Goal: Task Accomplishment & Management: Manage account settings

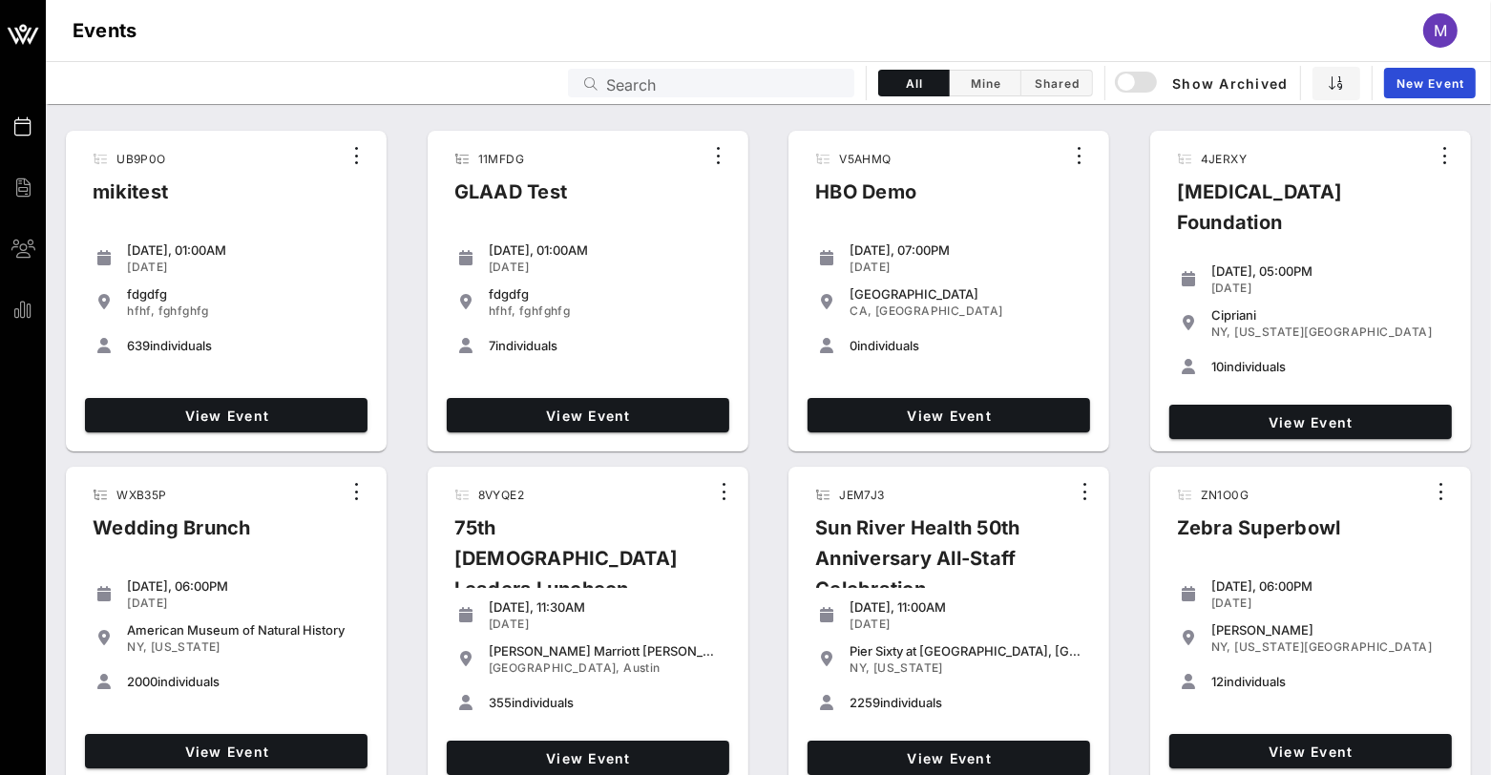
click at [251, 390] on div "View Event" at bounding box center [226, 415] width 298 height 50
click at [251, 398] on link "View Event" at bounding box center [226, 415] width 283 height 34
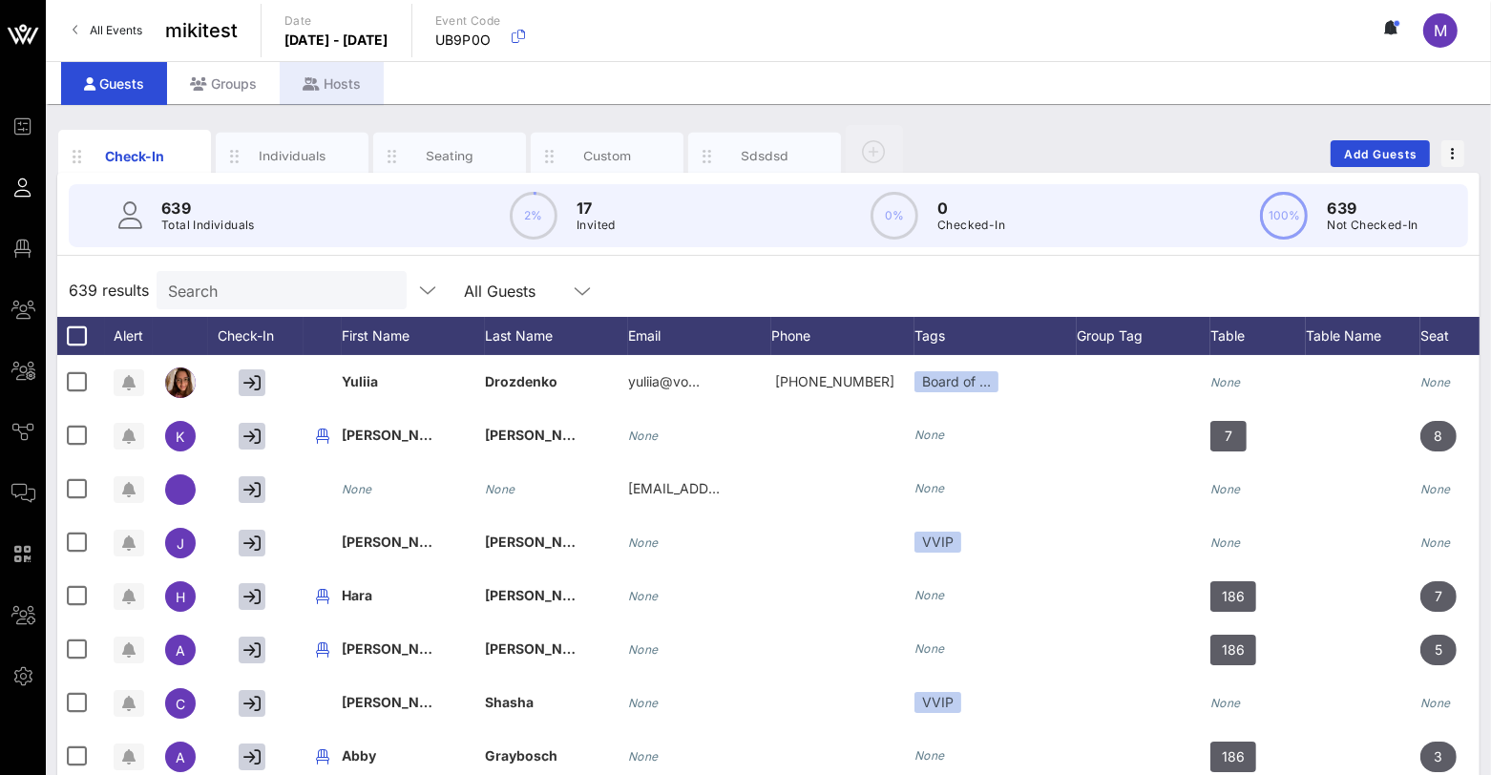
click at [299, 78] on div "Hosts" at bounding box center [332, 83] width 104 height 43
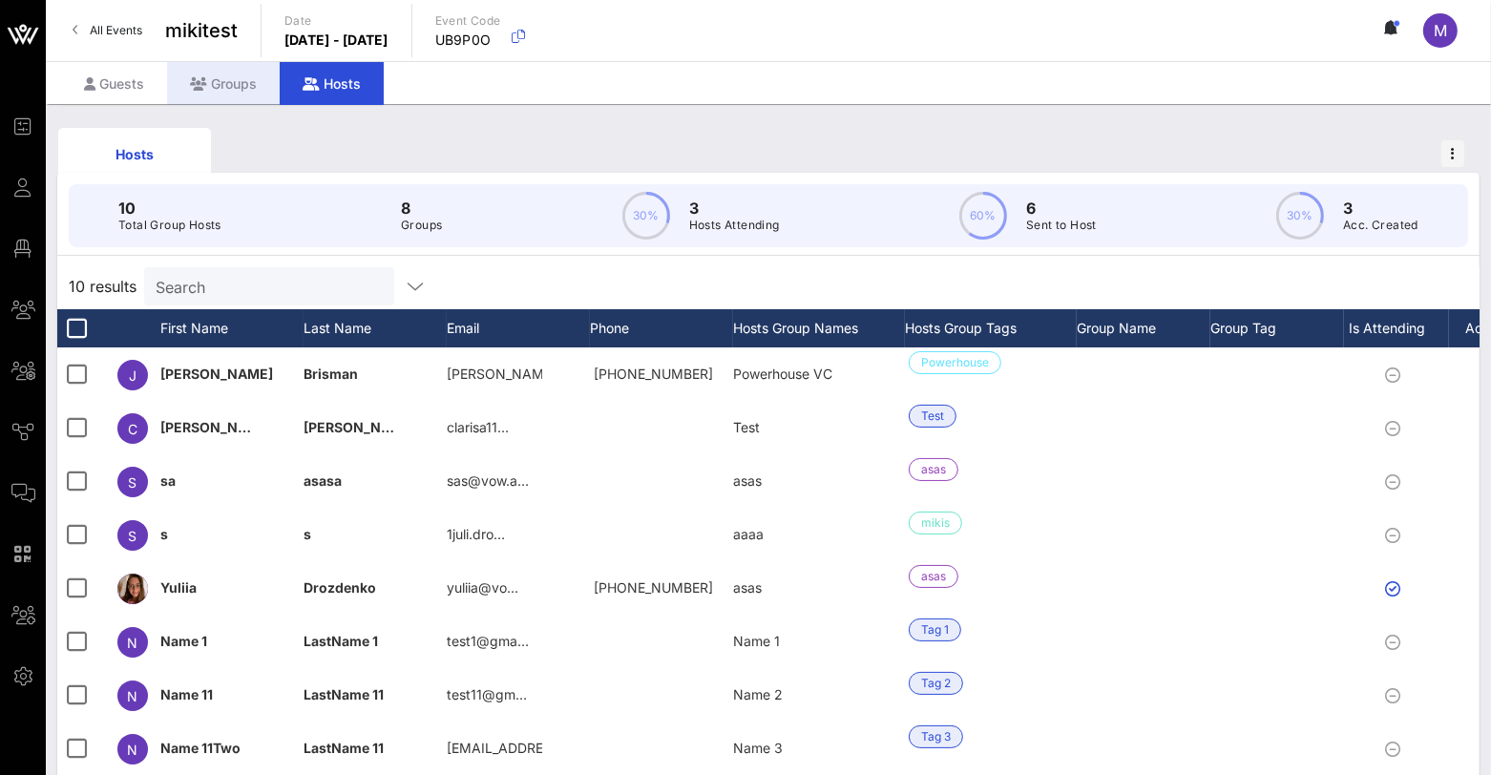
click at [241, 69] on div "Groups" at bounding box center [223, 83] width 113 height 43
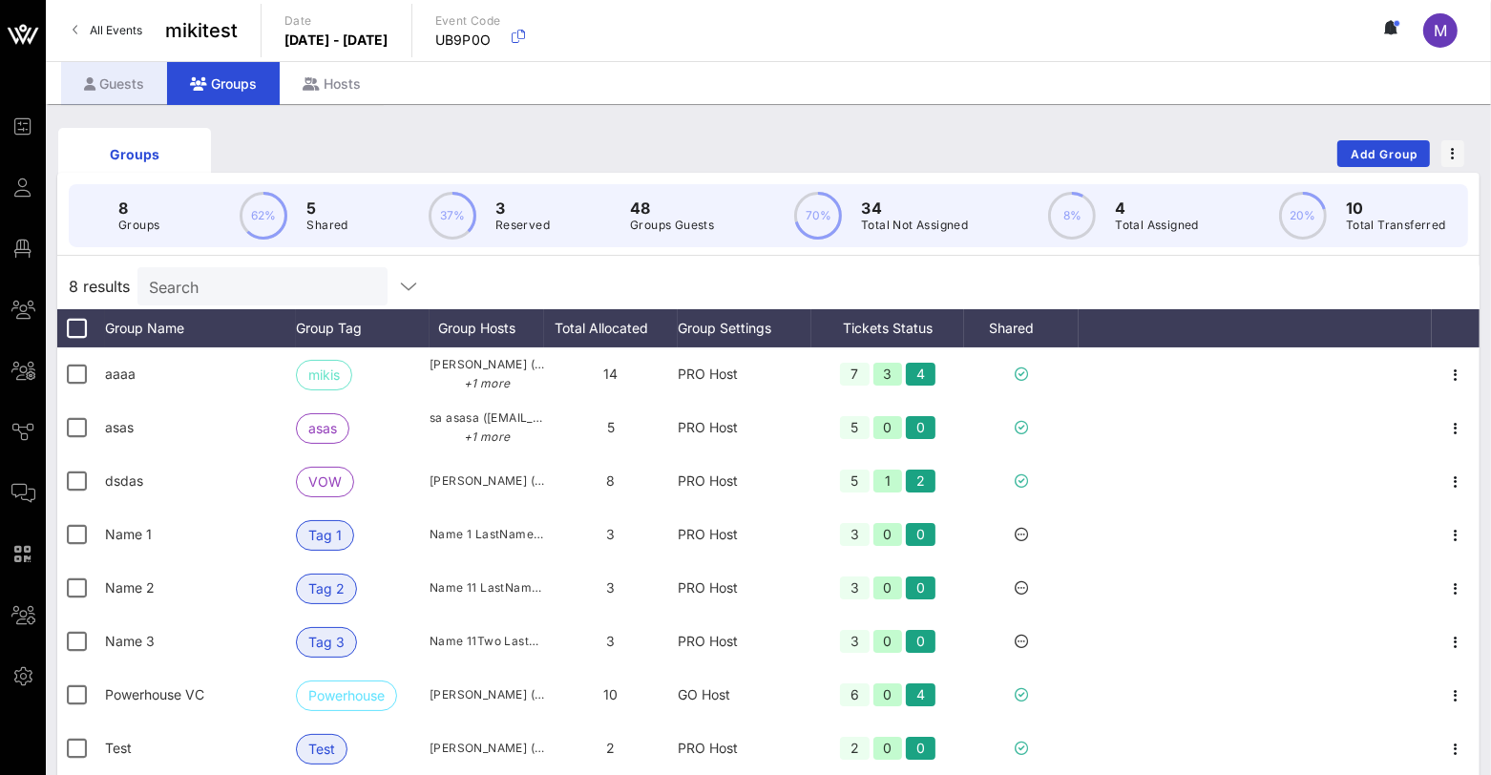
click at [136, 88] on div "Guests" at bounding box center [114, 83] width 106 height 43
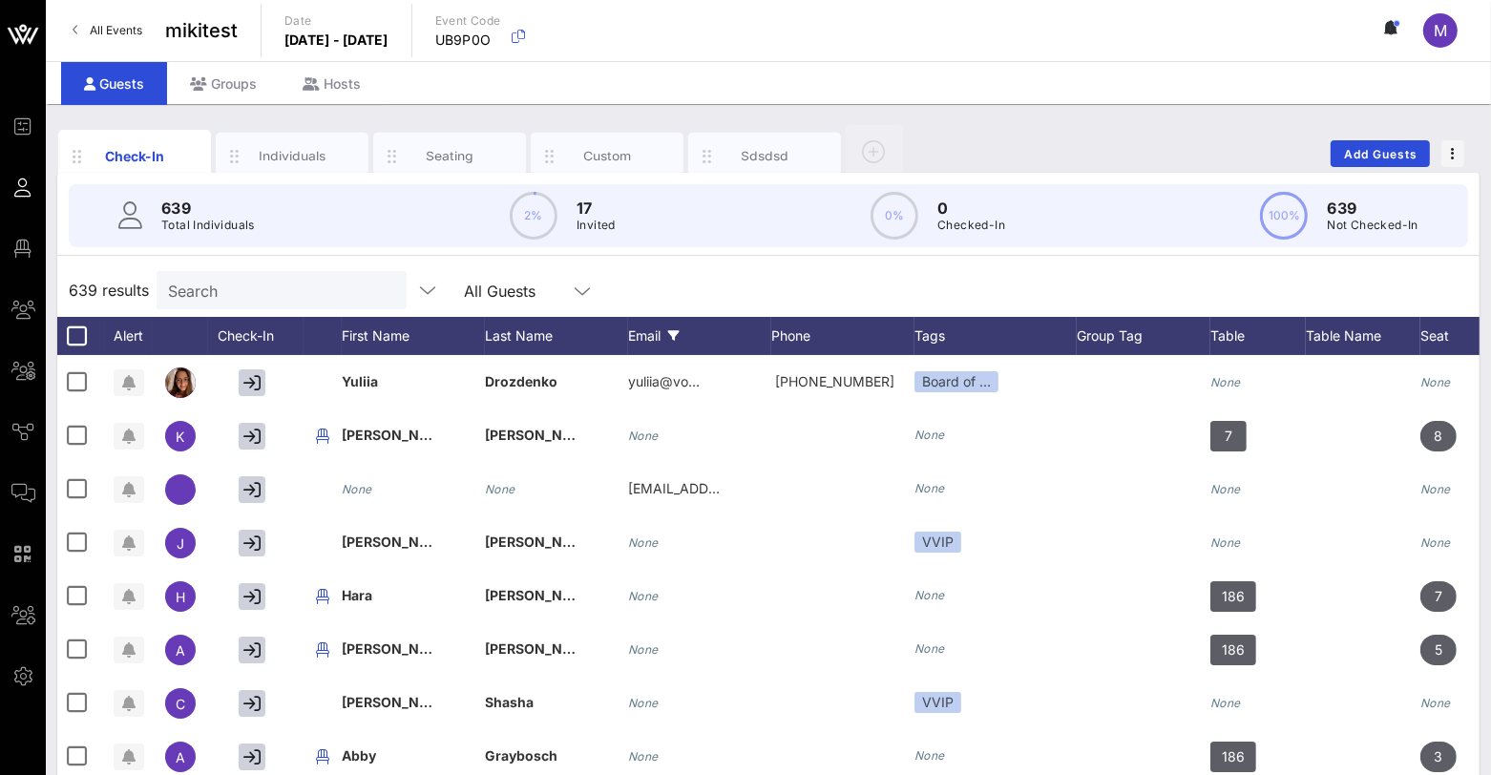
click at [659, 338] on div "Email" at bounding box center [699, 336] width 143 height 38
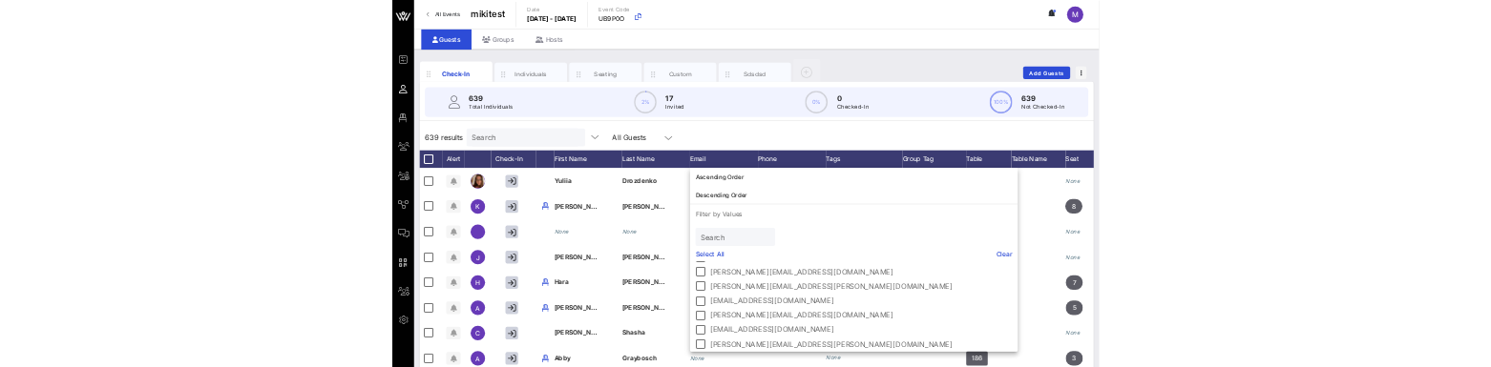
scroll to position [530, 0]
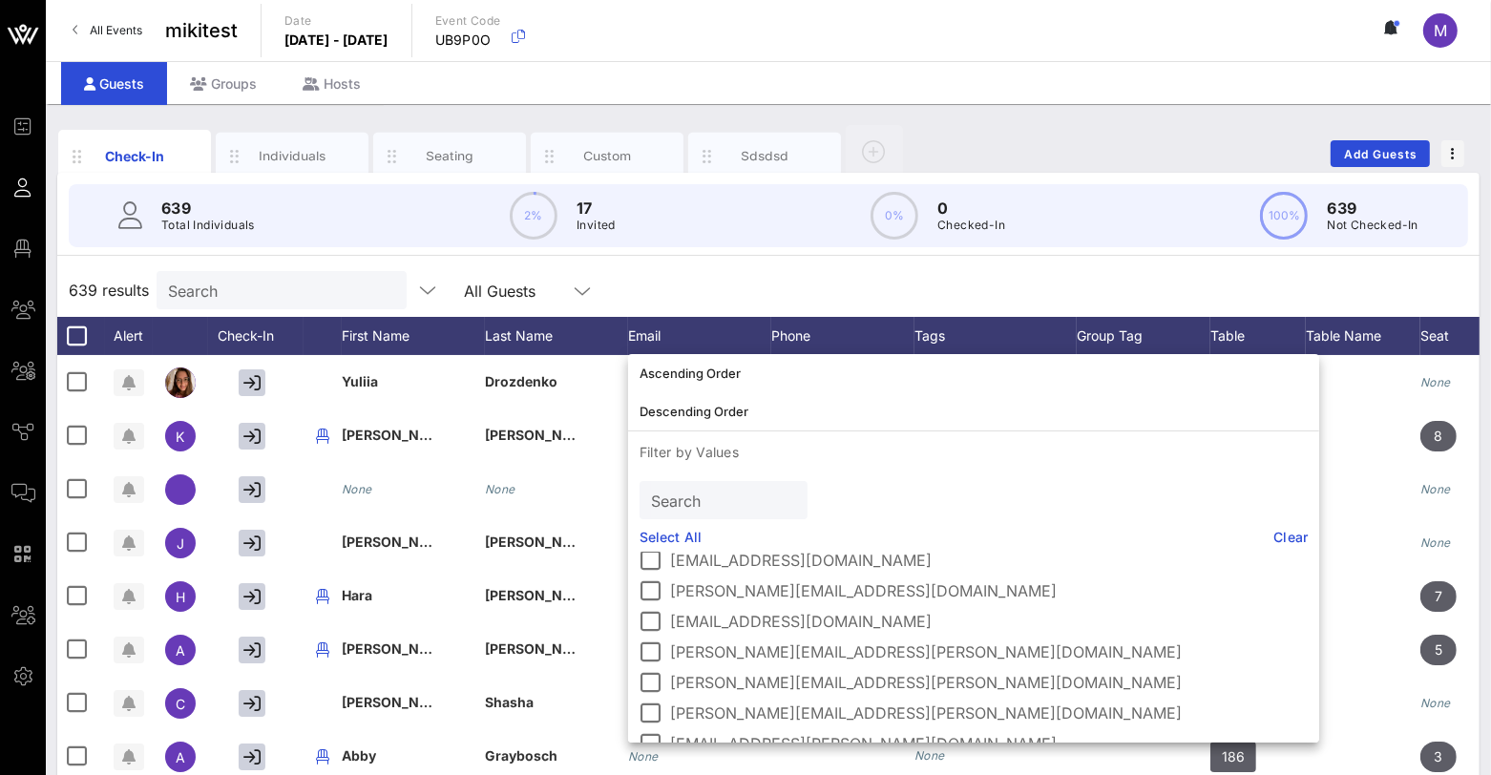
drag, startPoint x: 881, startPoint y: 590, endPoint x: 814, endPoint y: 493, distance: 118.1
click at [814, 493] on div "Ascending Order Descending Order Filter by Values Search Select All Clear (Blan…" at bounding box center [973, 548] width 691 height 388
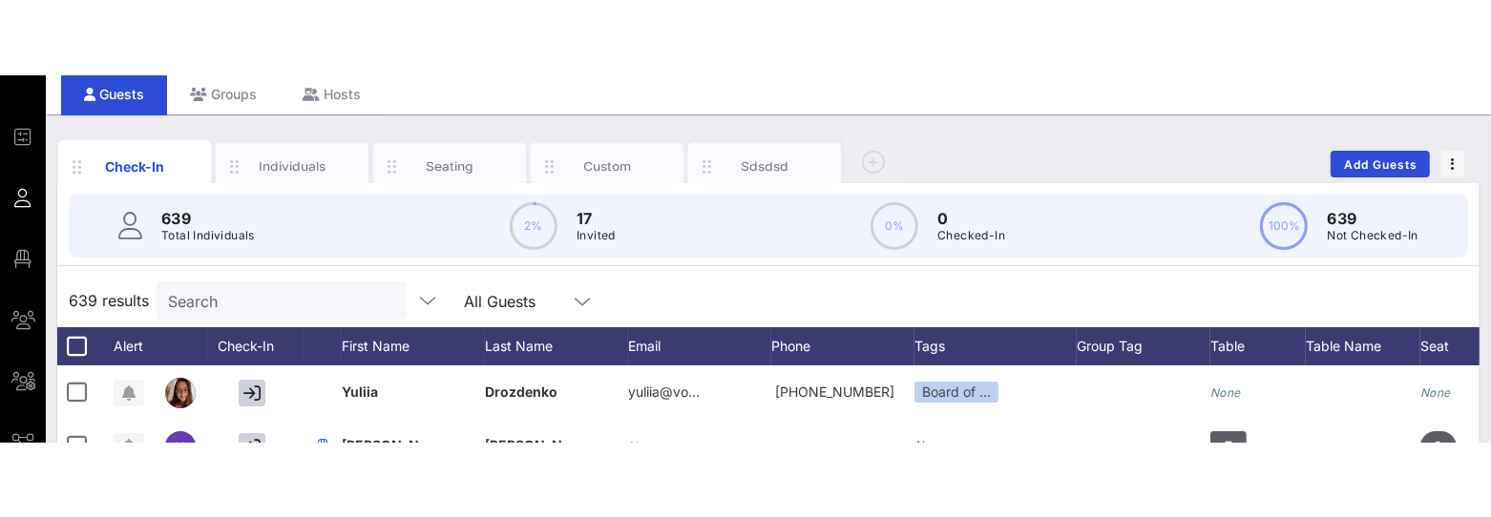
scroll to position [106, 0]
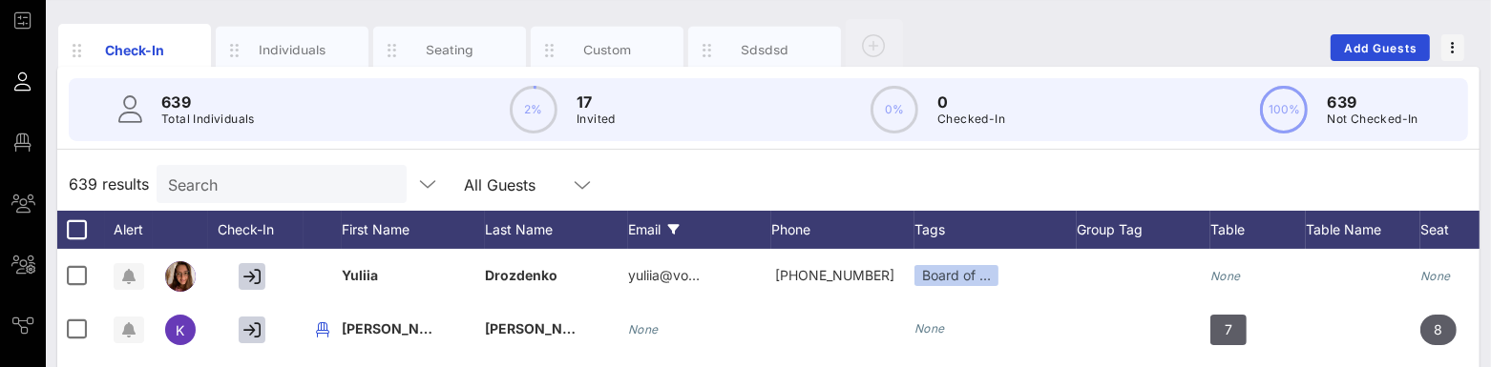
click at [656, 232] on div "Email" at bounding box center [699, 230] width 143 height 38
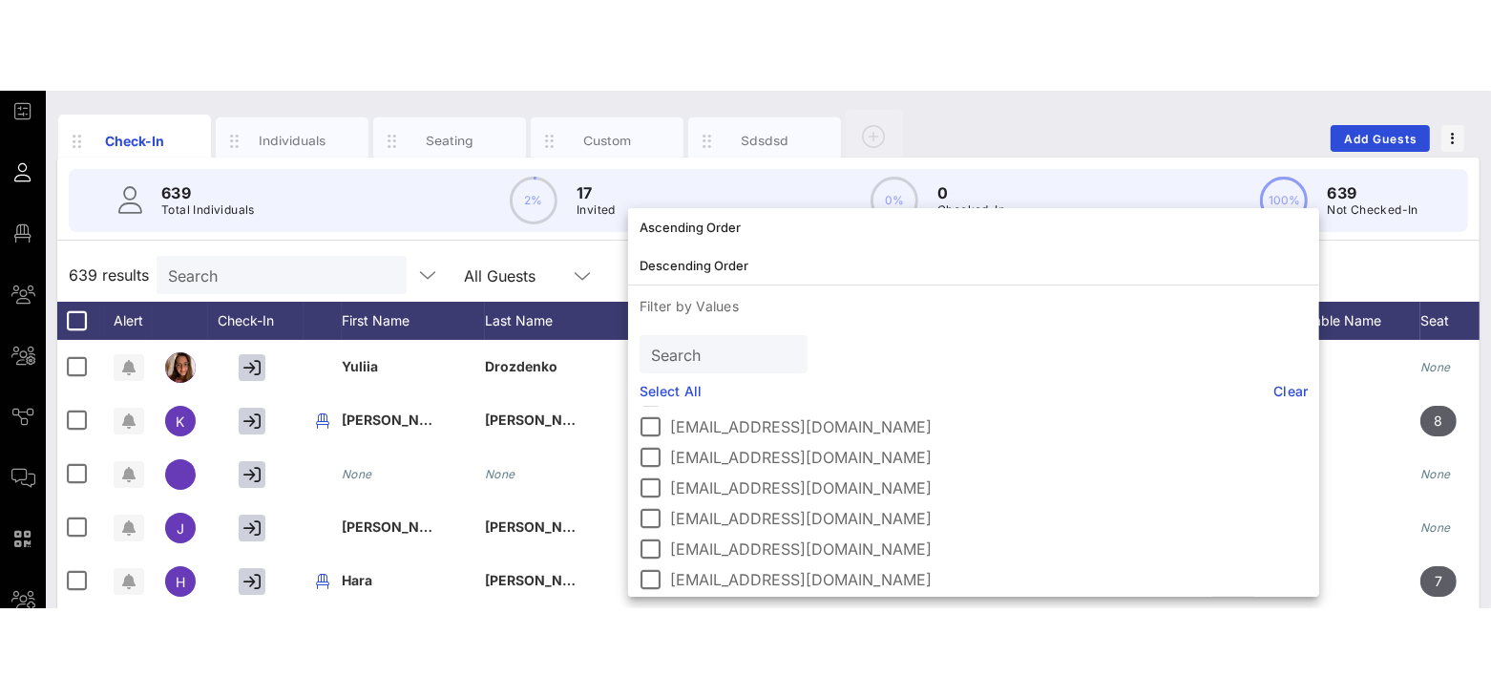
scroll to position [6870, 0]
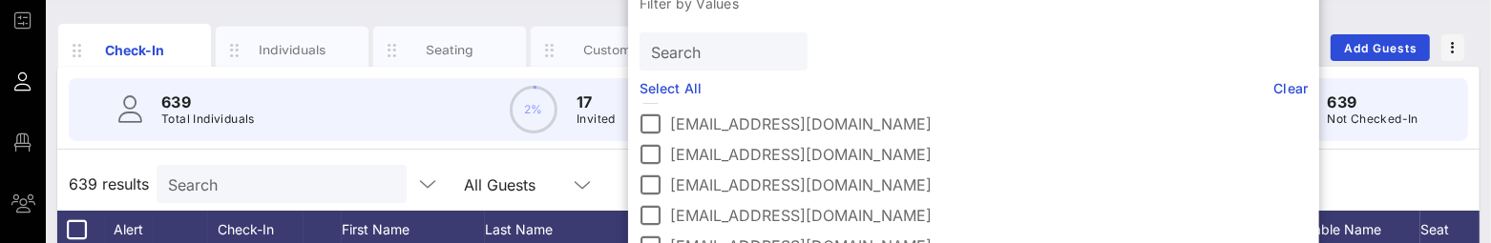
click at [1140, 41] on div "Check-In Individuals Seating Custom sdsdsd Add Guests" at bounding box center [768, 47] width 1422 height 61
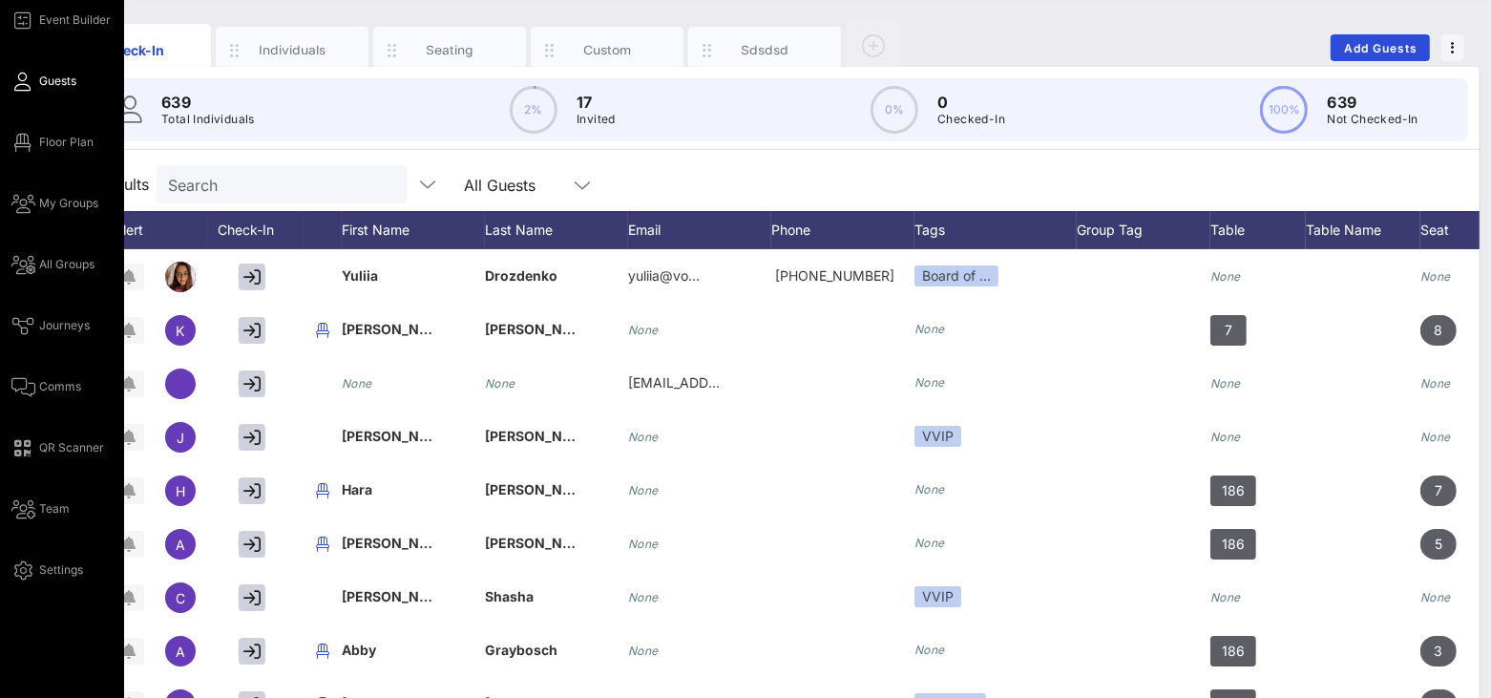
click at [7, 367] on div "Event Builder Guests Floor Plan My Groups All Groups Journeys Comms QR Scanner …" at bounding box center [62, 367] width 124 height 947
click at [35, 367] on div "Event Builder Guests Floor Plan My Groups All Groups Journeys Comms QR Scanner …" at bounding box center [67, 295] width 113 height 573
click at [38, 367] on link "Comms" at bounding box center [46, 386] width 70 height 23
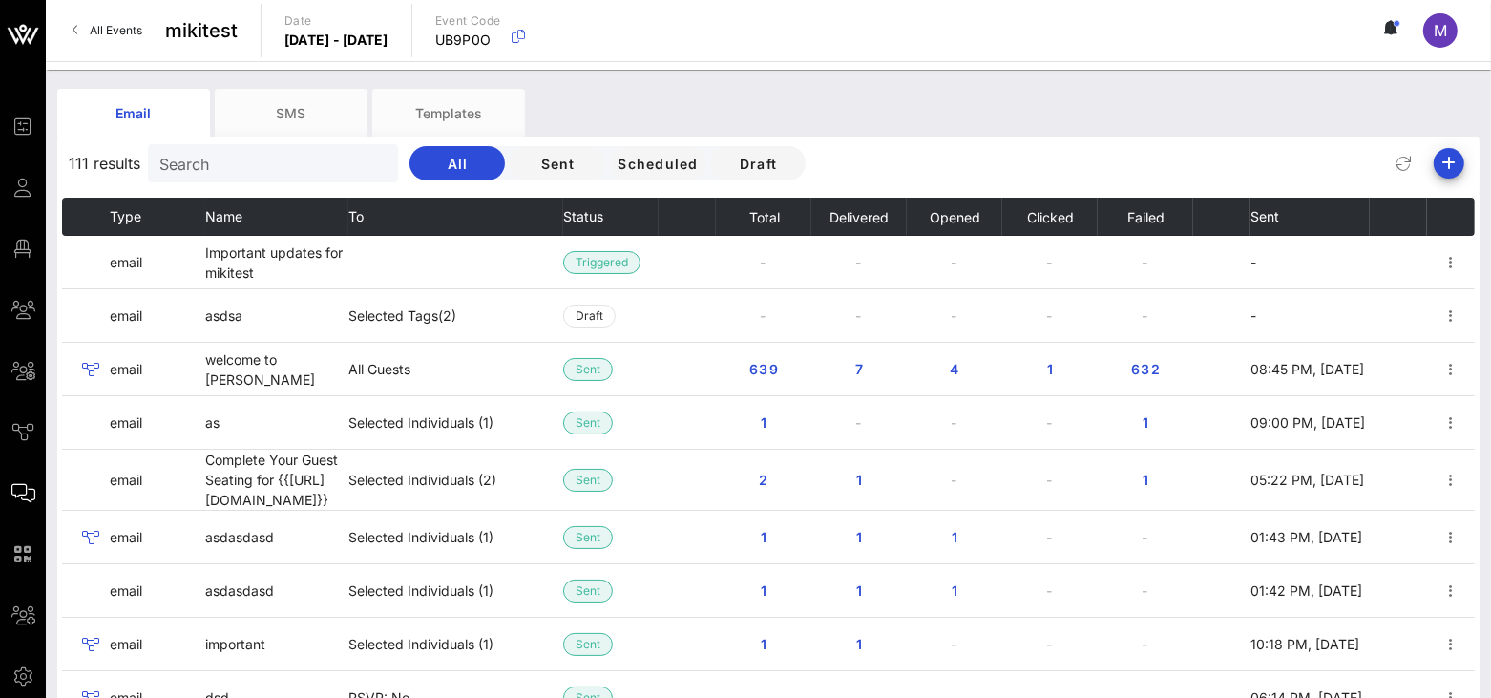
click at [1259, 99] on div "Email SMS Templates" at bounding box center [754, 113] width 1394 height 48
